Goal: Task Accomplishment & Management: Complete application form

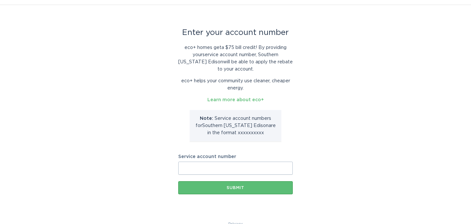
scroll to position [28, 0]
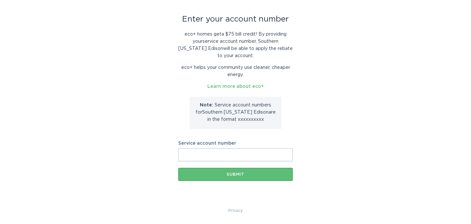
click at [245, 149] on input "Service account number" at bounding box center [235, 154] width 114 height 13
type input "1561189893"
click at [197, 171] on button "Submit" at bounding box center [235, 174] width 114 height 13
